Goal: Transaction & Acquisition: Purchase product/service

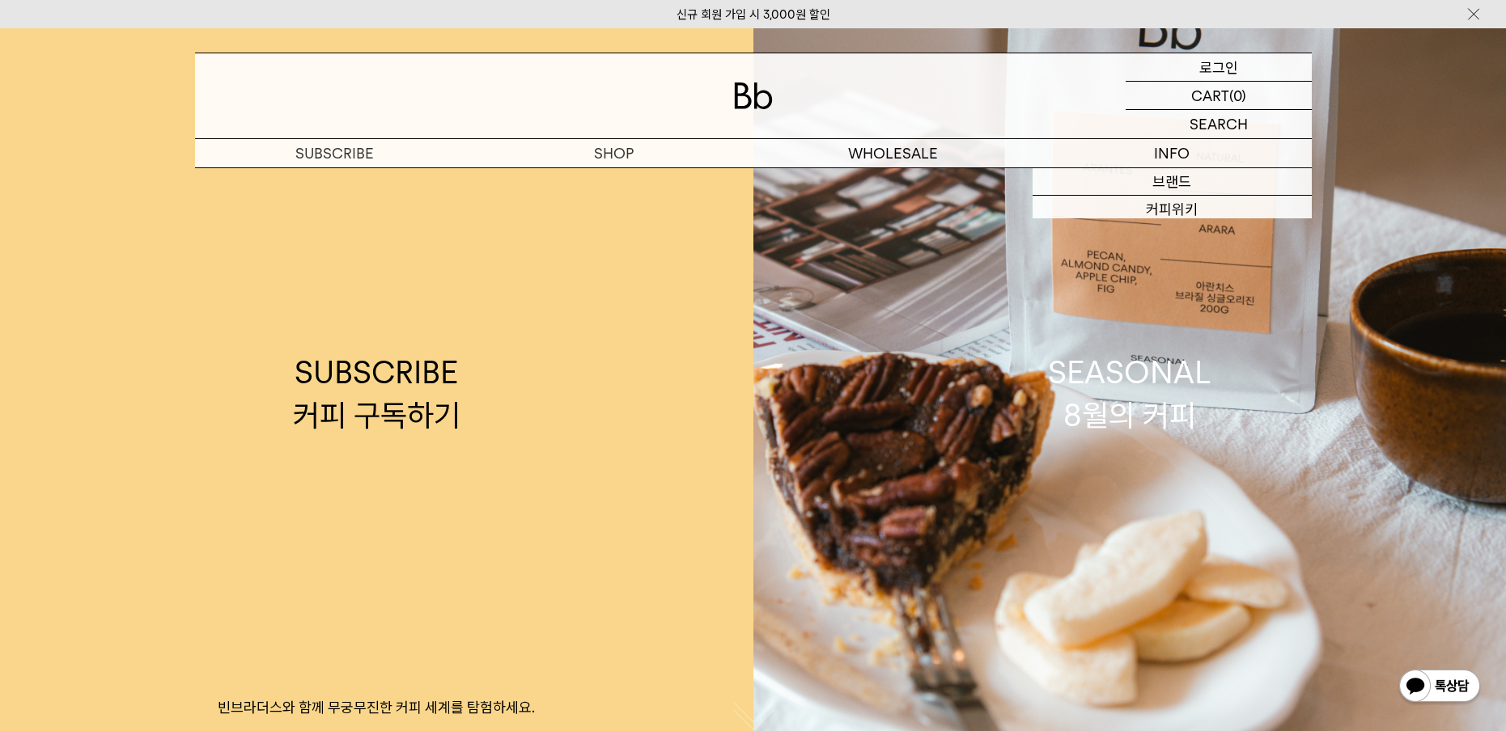
click at [1221, 66] on p "로그인" at bounding box center [1218, 67] width 39 height 28
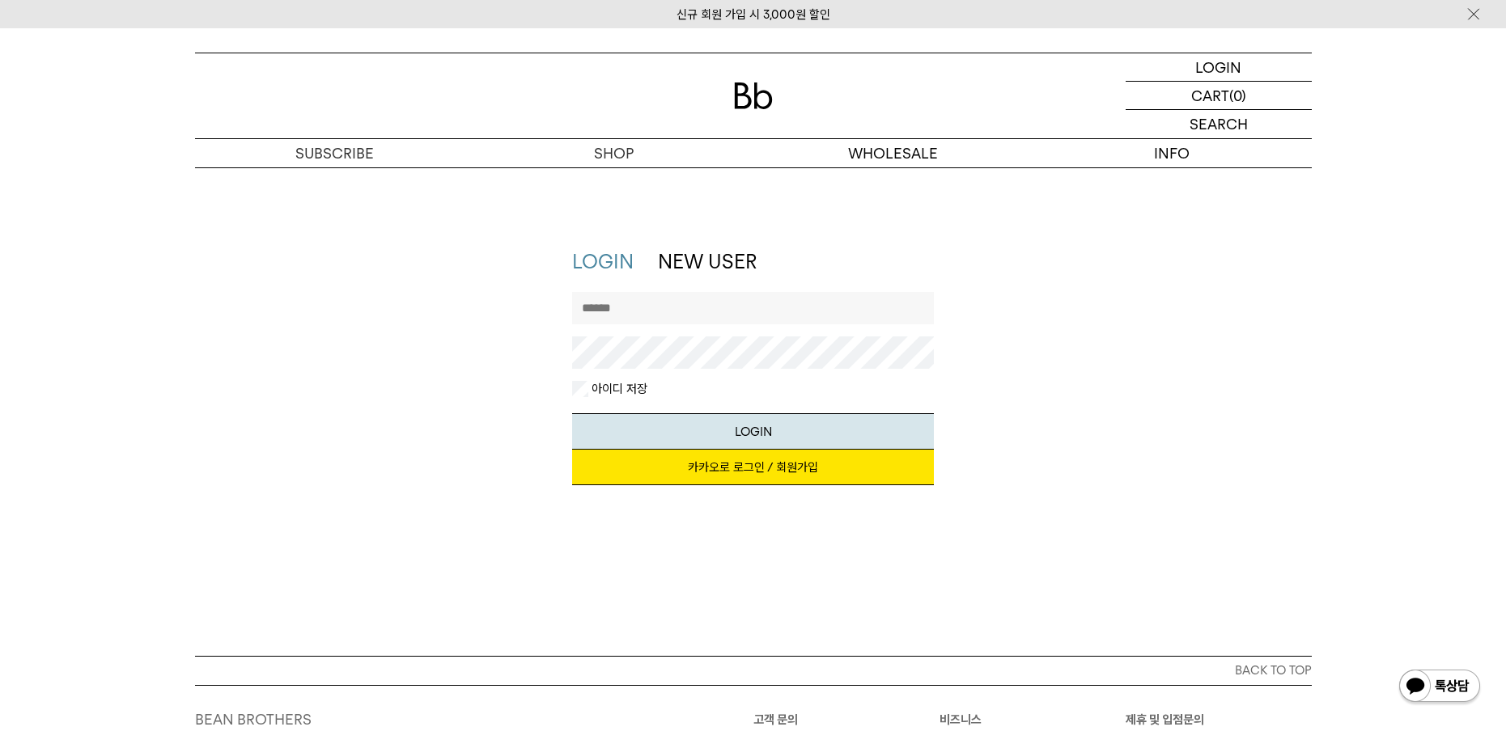
click at [764, 466] on link "카카오로 로그인 / 회원가입" at bounding box center [753, 468] width 362 height 36
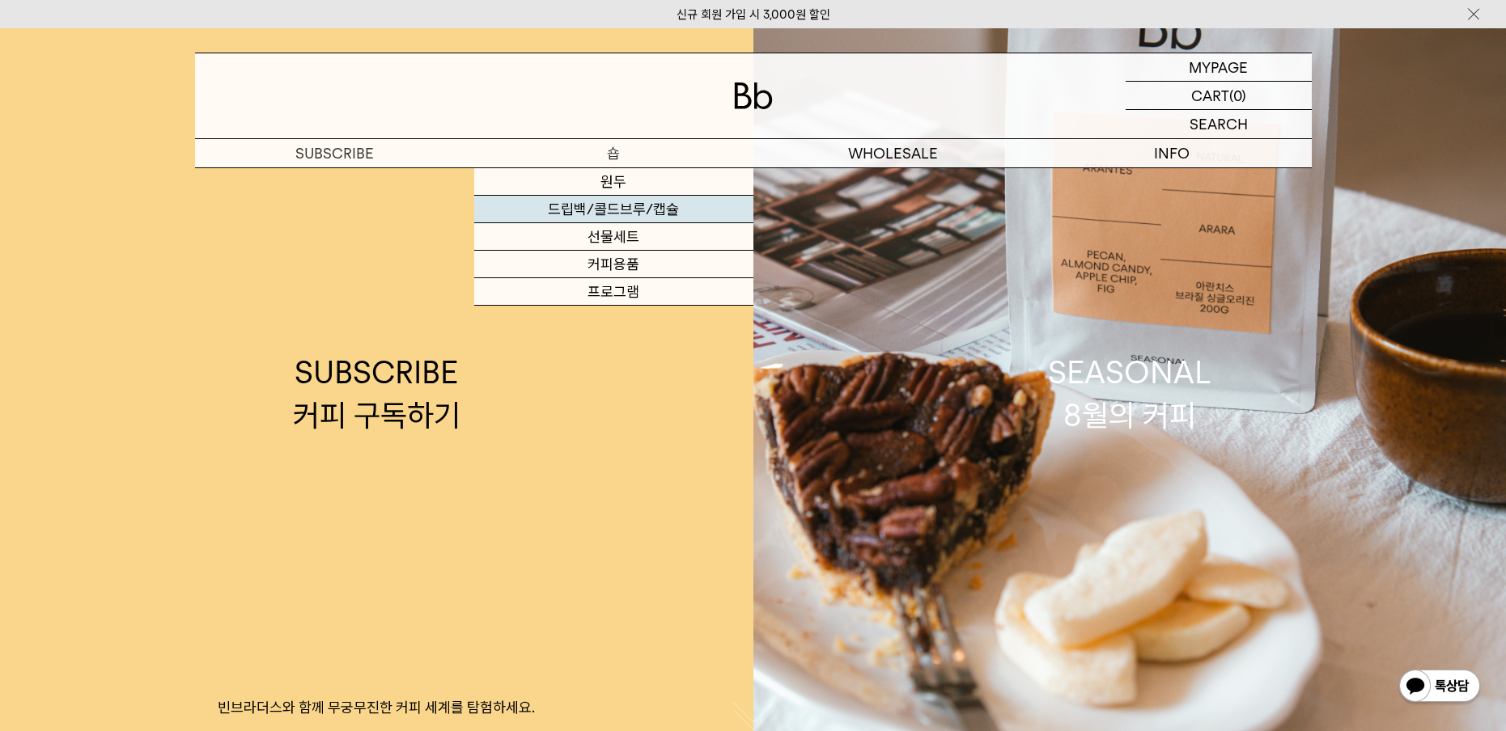
click at [625, 214] on link "드립백/콜드브루/캡슐" at bounding box center [613, 210] width 279 height 28
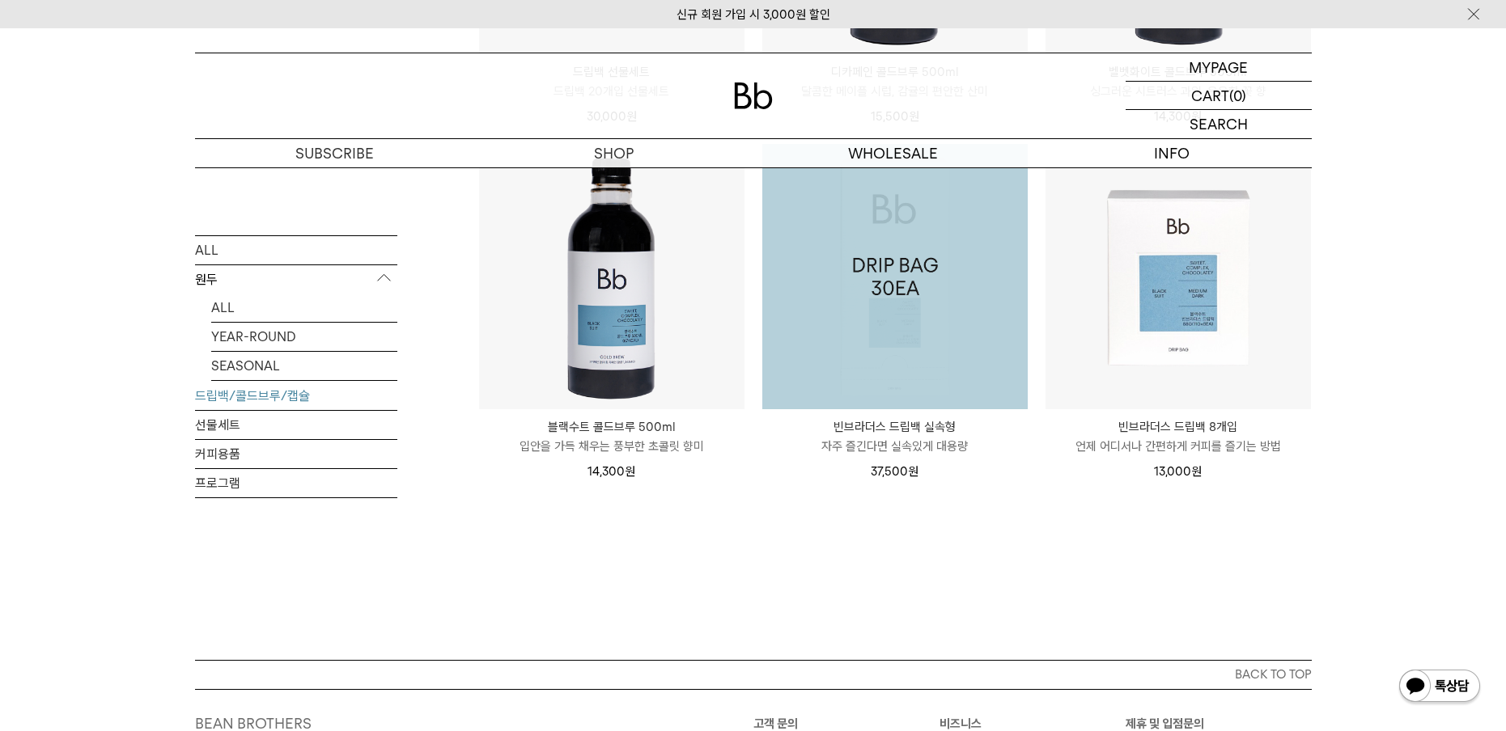
scroll to position [1214, 0]
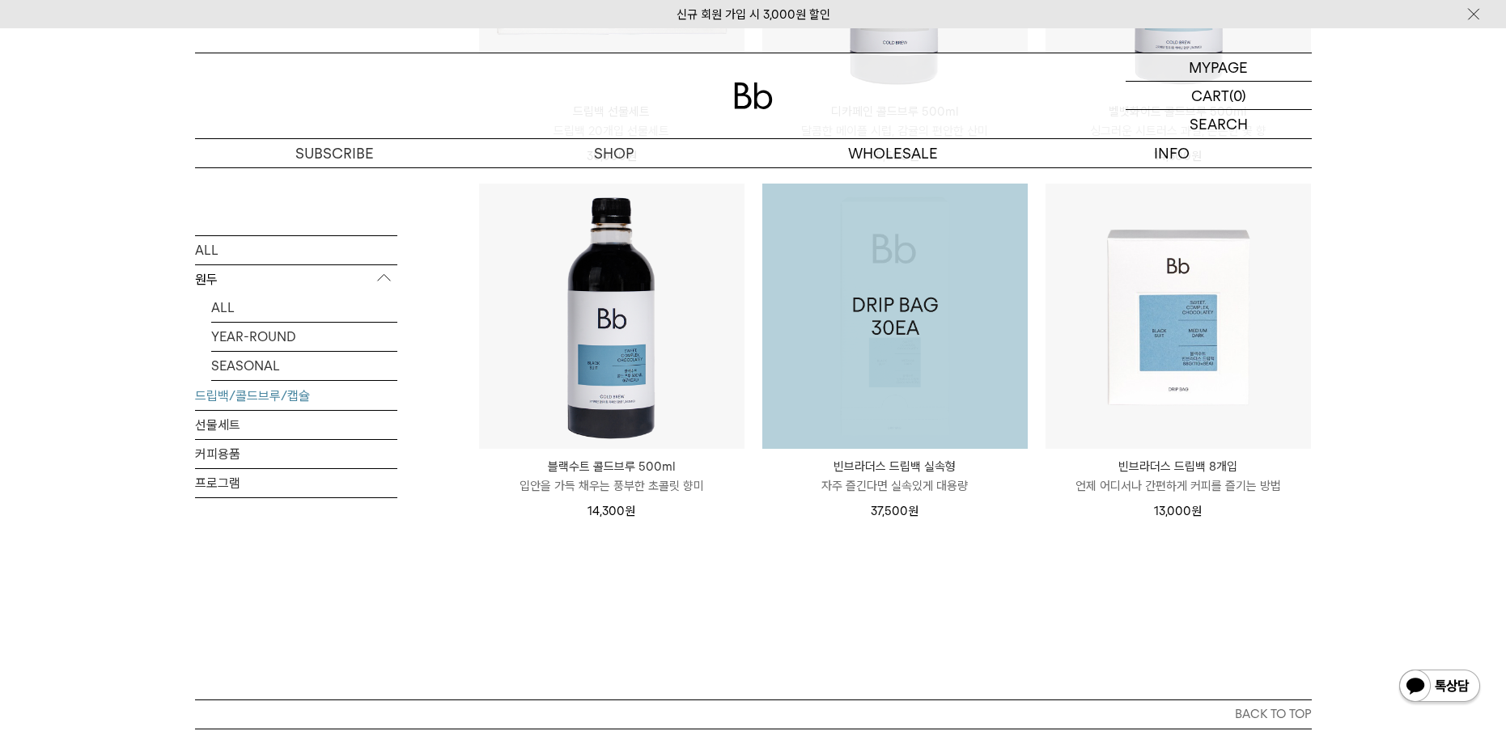
click at [937, 367] on img at bounding box center [894, 316] width 265 height 265
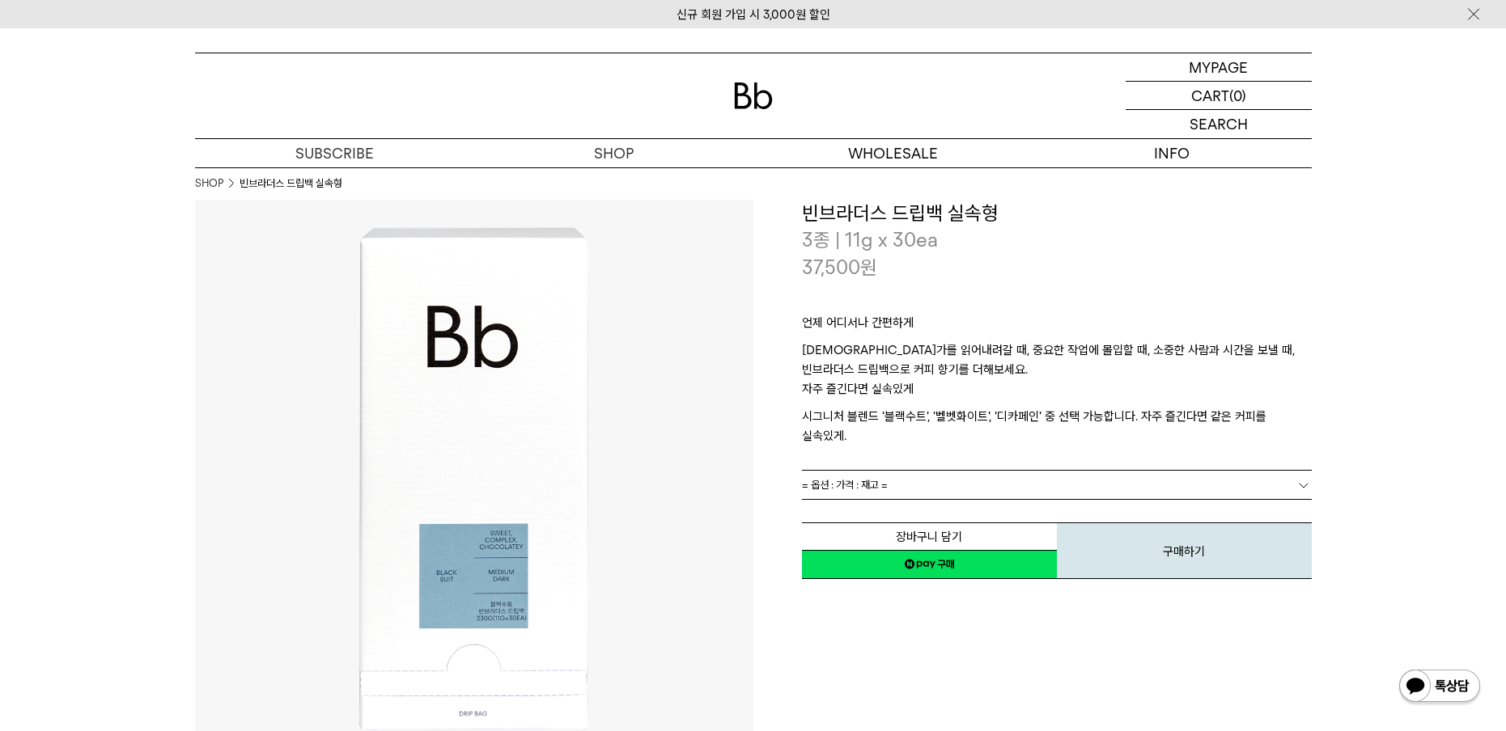
click at [1032, 471] on link "= 옵션 : 가격 : 재고 =" at bounding box center [1057, 485] width 510 height 28
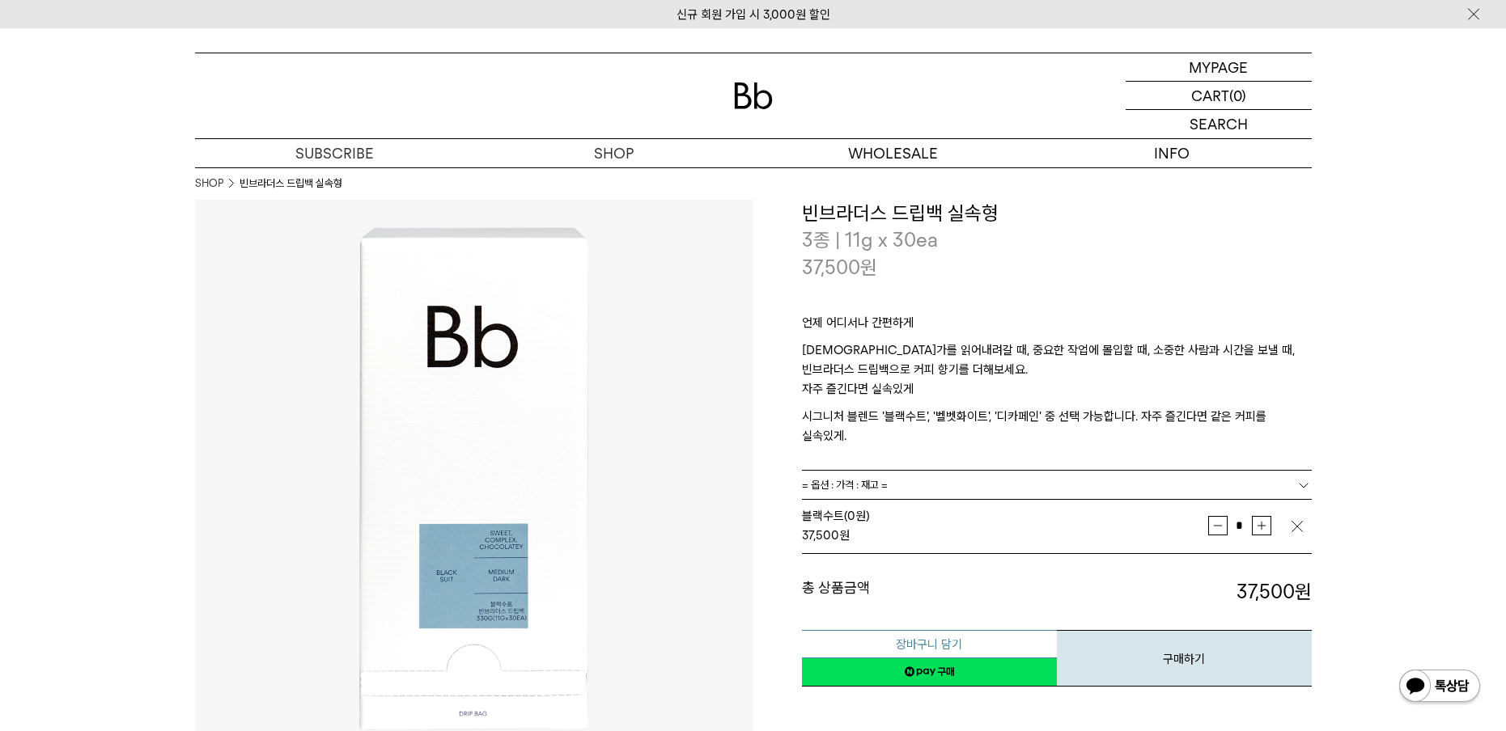
click at [956, 630] on button "장바구니 담기" at bounding box center [929, 644] width 255 height 28
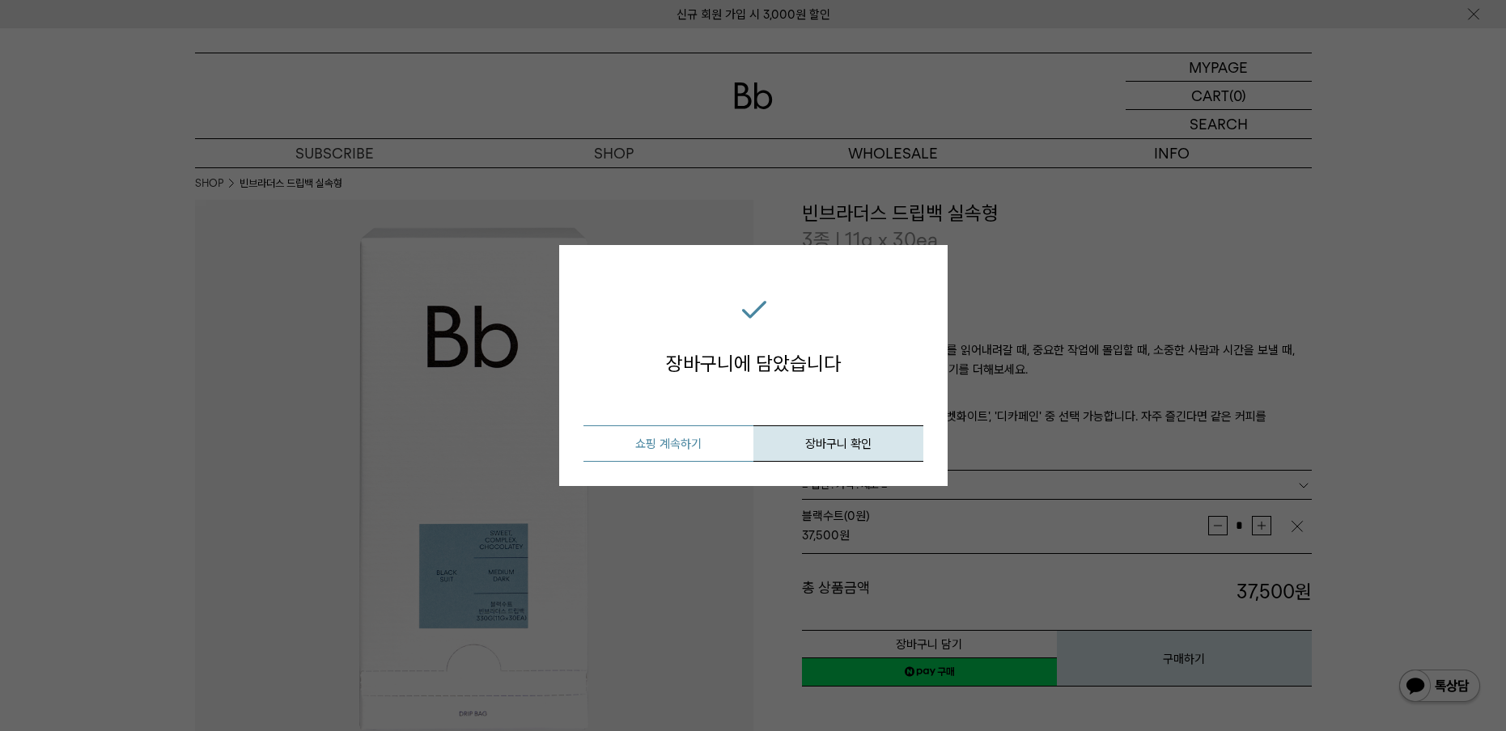
click at [648, 441] on button "쇼핑 계속하기" at bounding box center [668, 444] width 170 height 36
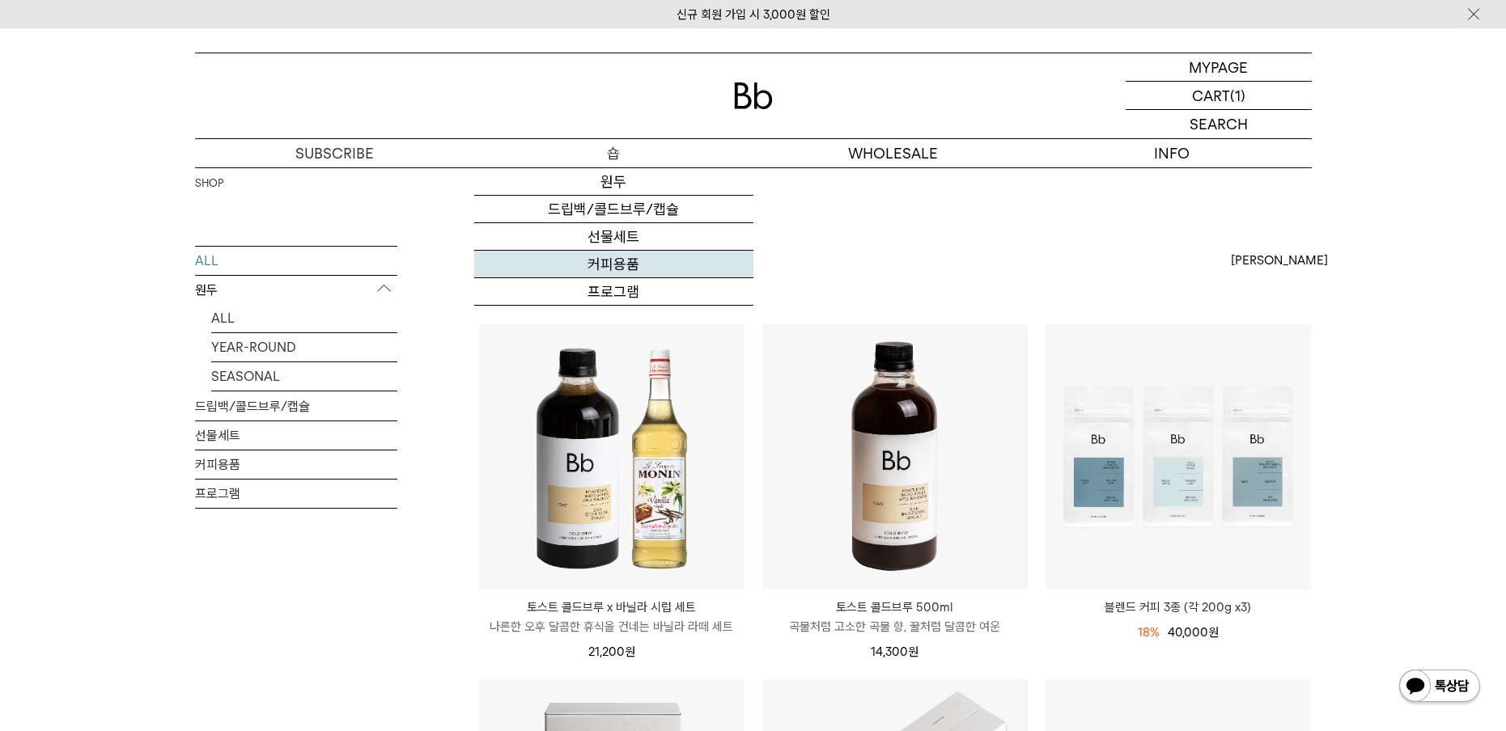
click at [615, 267] on link "커피용품" at bounding box center [613, 265] width 279 height 28
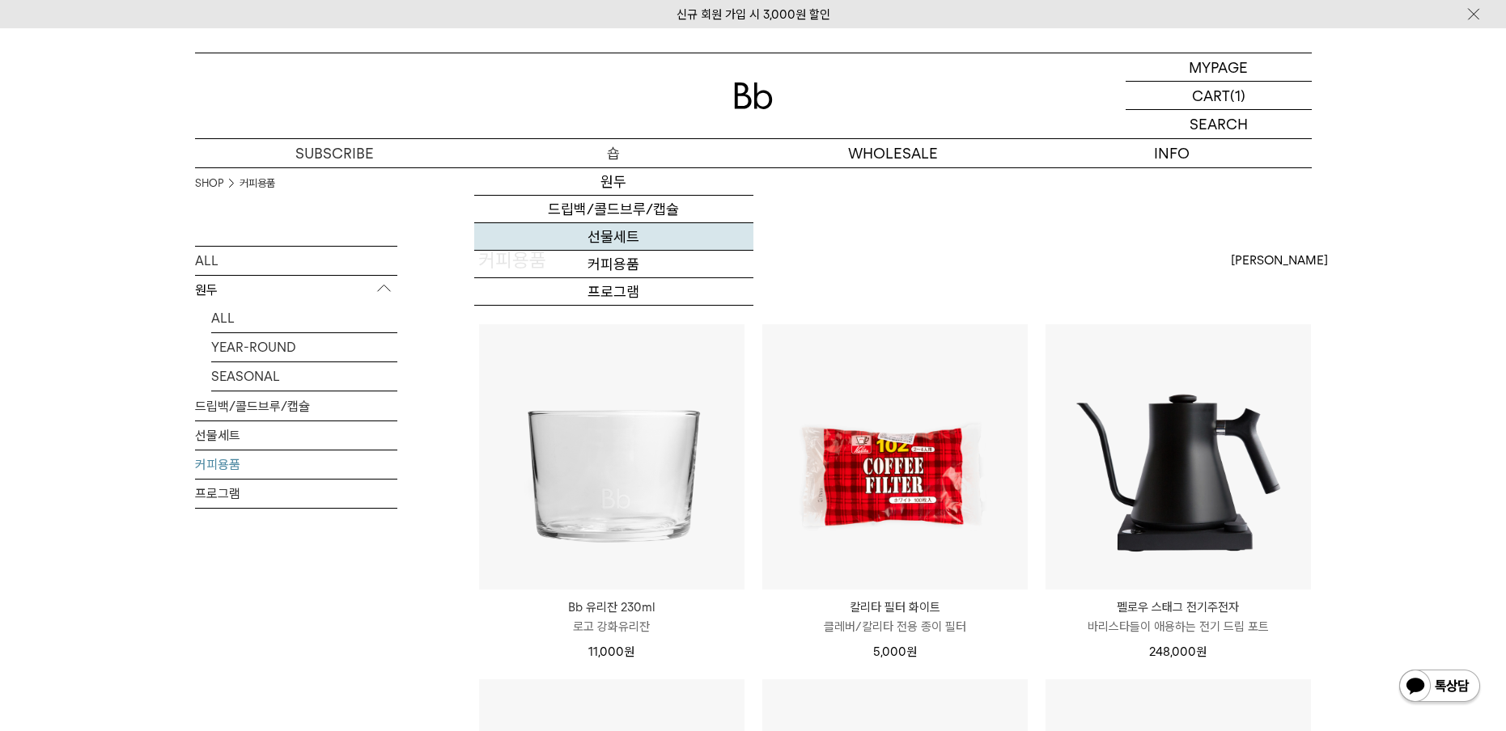
click at [625, 235] on link "선물세트" at bounding box center [613, 237] width 279 height 28
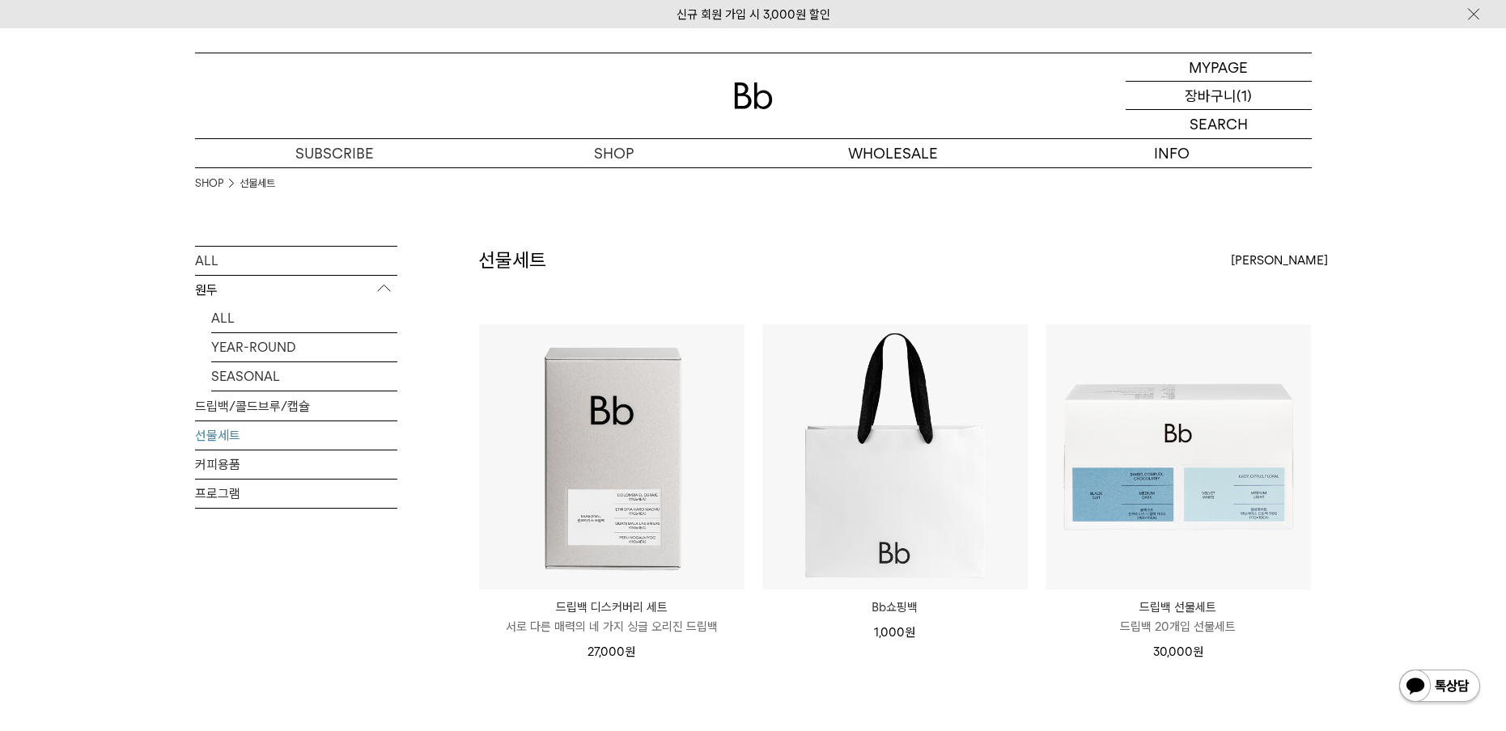
click at [1252, 92] on div "CART 장바구니 (1)" at bounding box center [1218, 96] width 186 height 28
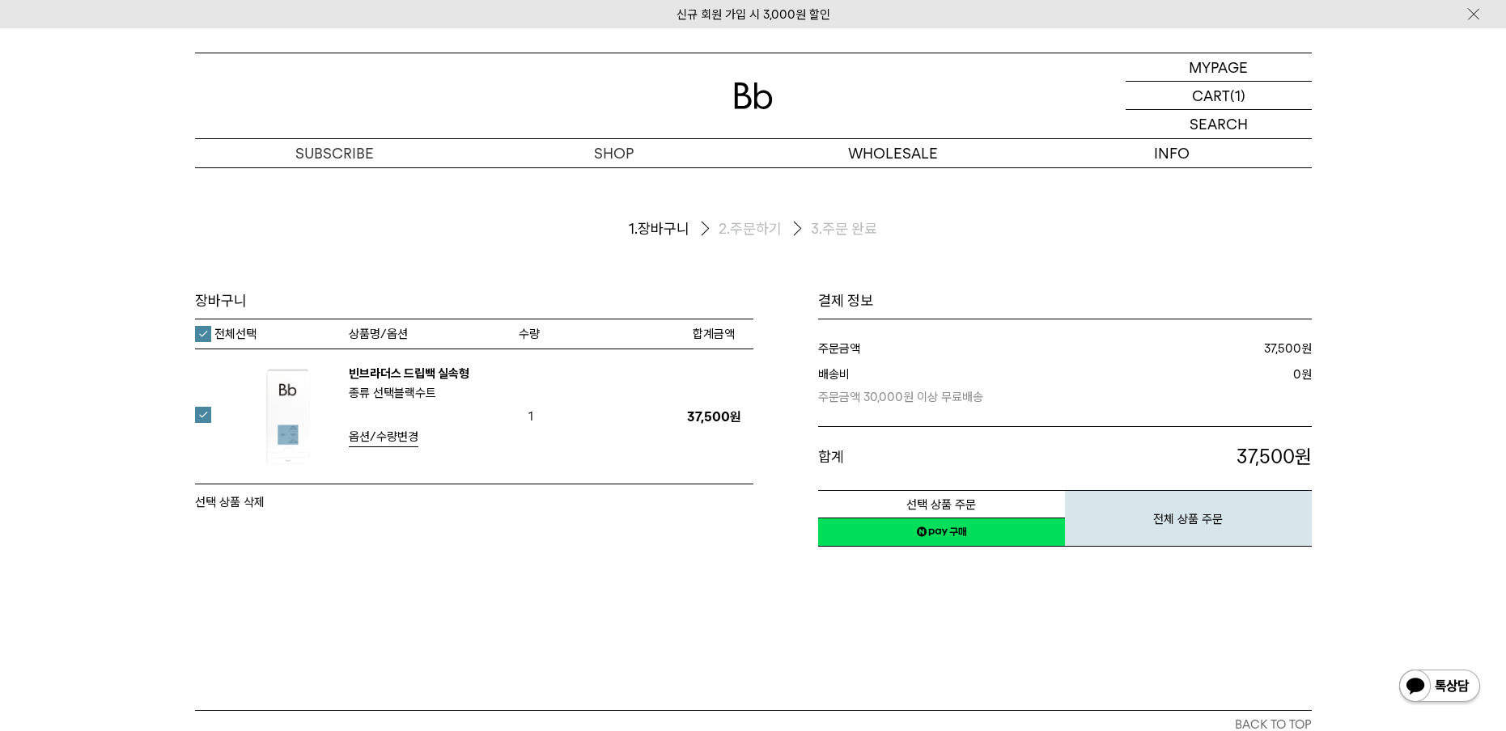
click at [971, 536] on link "네이버페이 구매하기" at bounding box center [941, 532] width 247 height 29
